Goal: Task Accomplishment & Management: Use online tool/utility

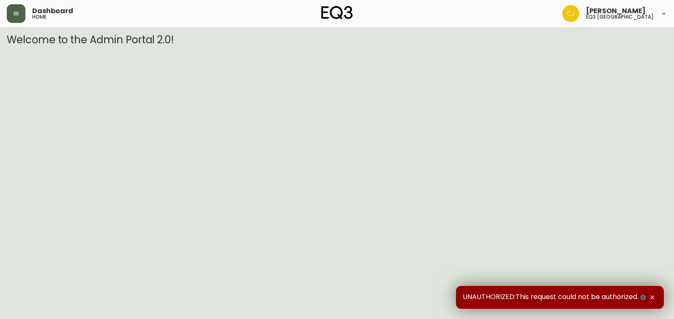
click at [18, 14] on icon "button" at bounding box center [16, 13] width 5 height 3
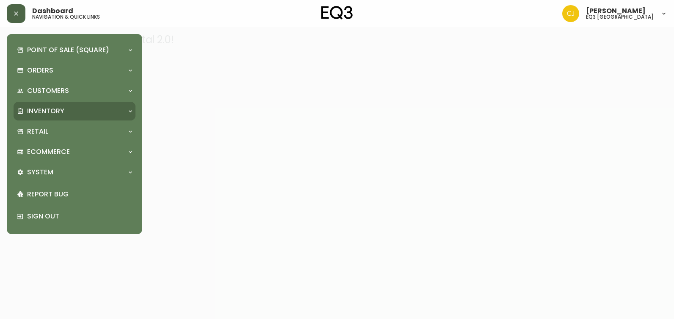
click at [78, 107] on div "Inventory" at bounding box center [70, 110] width 107 height 9
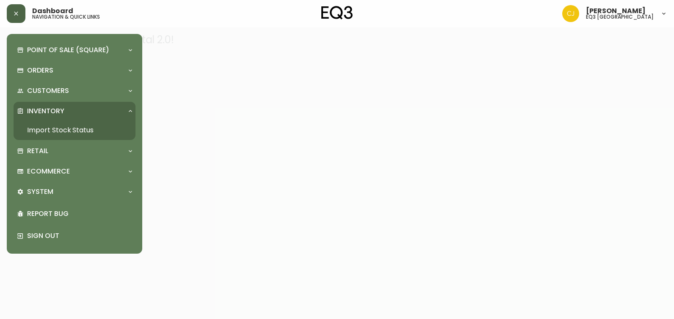
click at [67, 124] on link "Import Stock Status" at bounding box center [75, 129] width 122 height 19
